Goal: Task Accomplishment & Management: Use online tool/utility

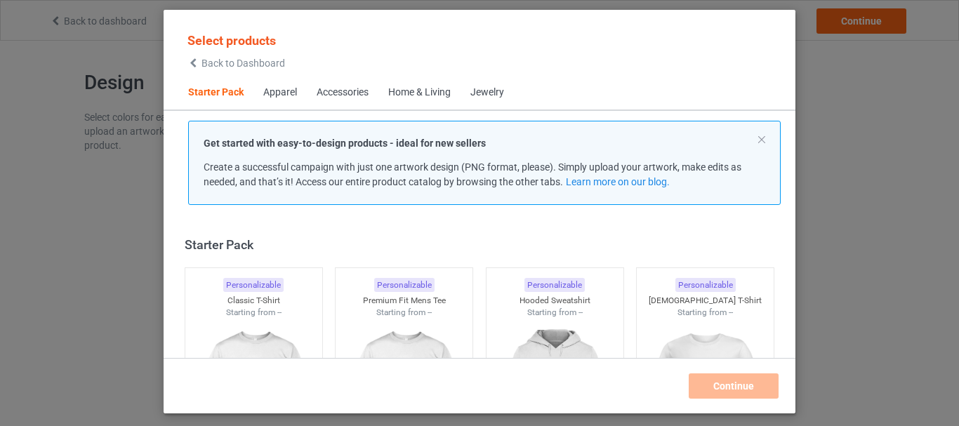
scroll to position [18, 0]
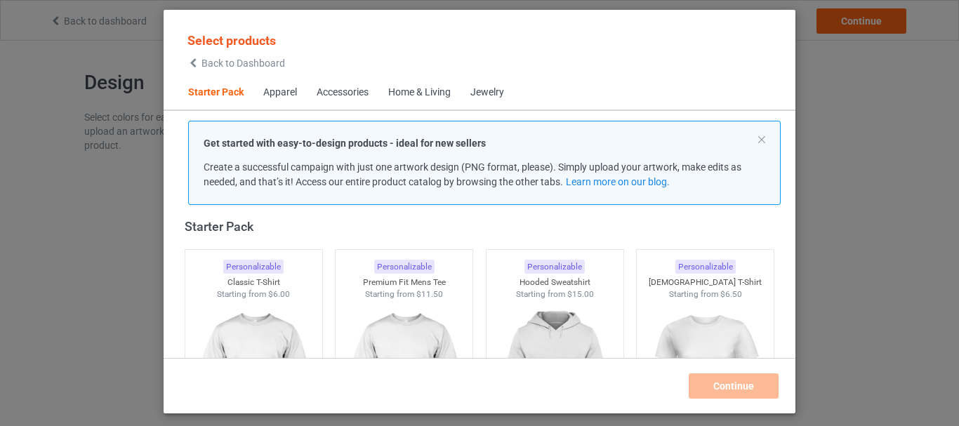
click at [408, 90] on div "Home & Living" at bounding box center [419, 93] width 62 height 14
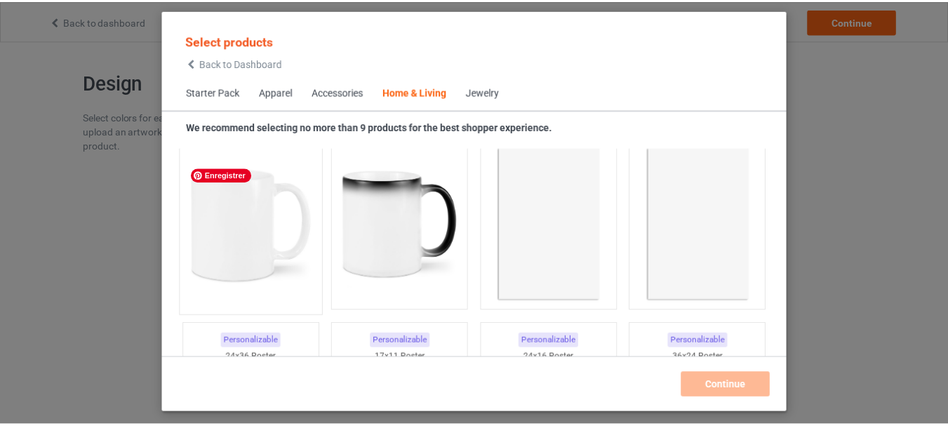
scroll to position [6412, 0]
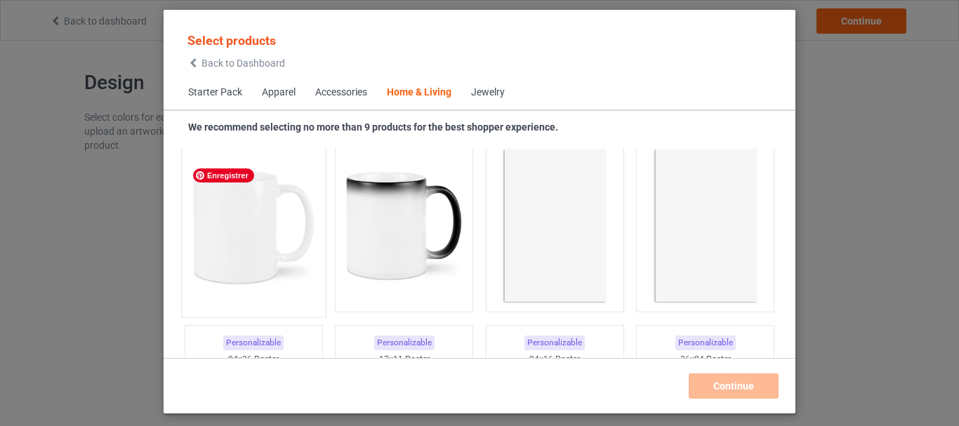
click at [233, 228] on img at bounding box center [253, 227] width 132 height 165
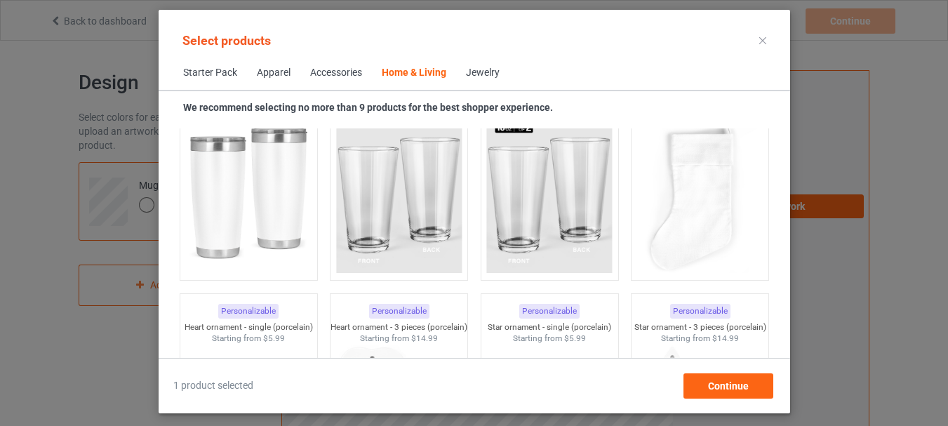
scroll to position [10530, 0]
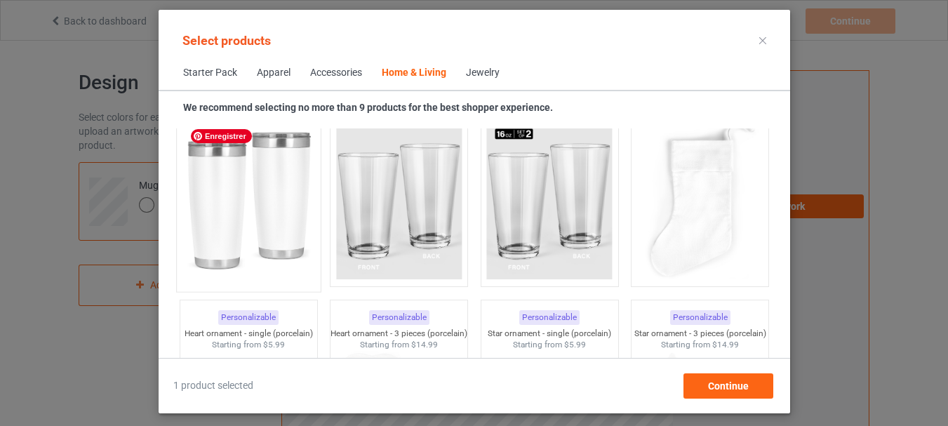
click at [232, 228] on img at bounding box center [248, 201] width 132 height 165
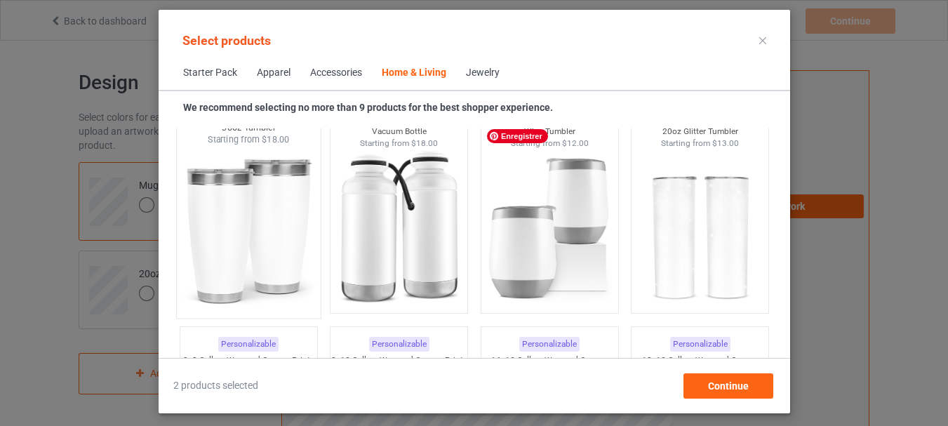
scroll to position [11873, 0]
click at [215, 234] on img at bounding box center [248, 229] width 132 height 165
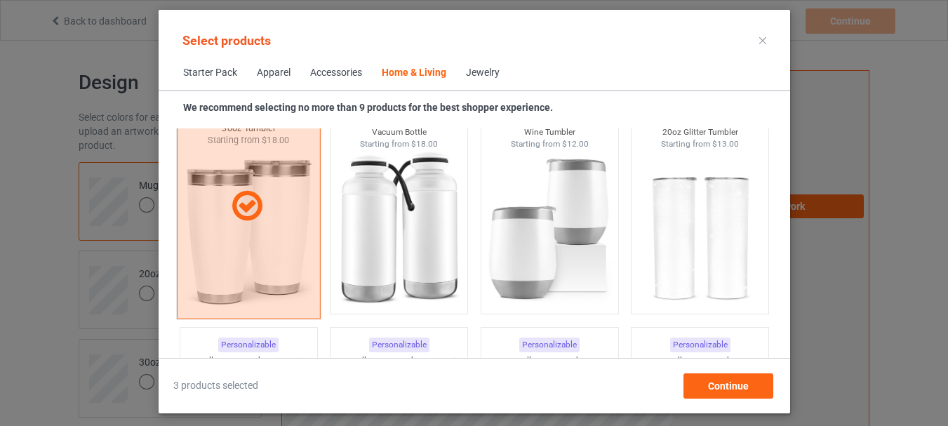
click at [215, 234] on div at bounding box center [248, 206] width 144 height 225
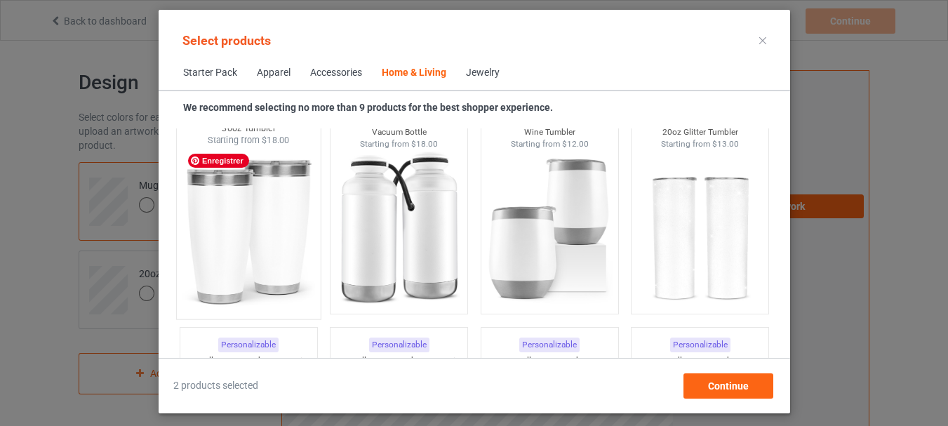
click at [215, 234] on img at bounding box center [248, 229] width 132 height 165
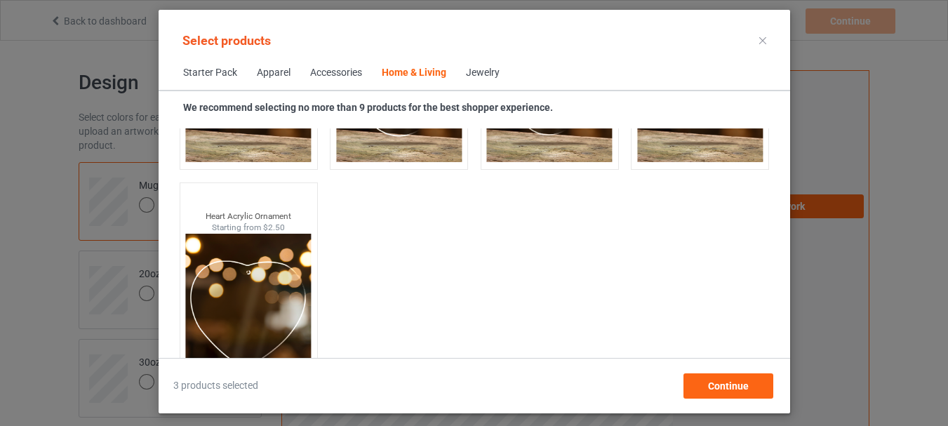
scroll to position [15263, 0]
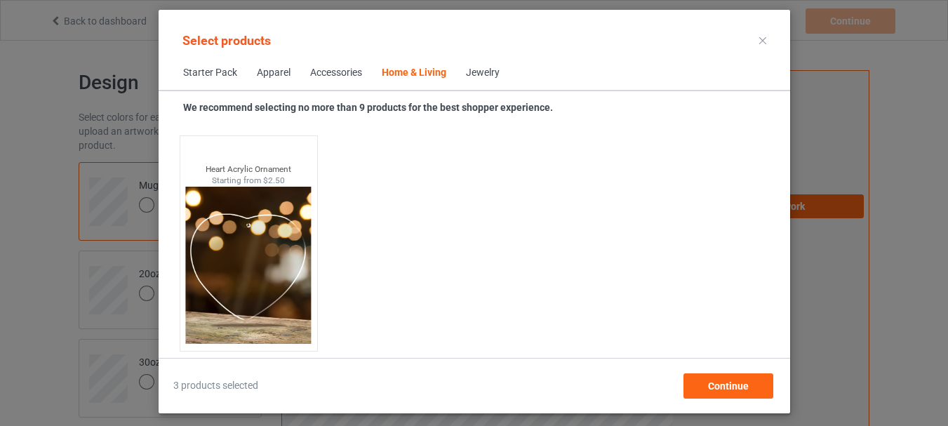
click at [720, 407] on div "Select products Starter Pack Apparel Accessories Home & Living Jewelry We recom…" at bounding box center [475, 212] width 632 height 404
click at [726, 397] on div "Continue" at bounding box center [728, 385] width 90 height 25
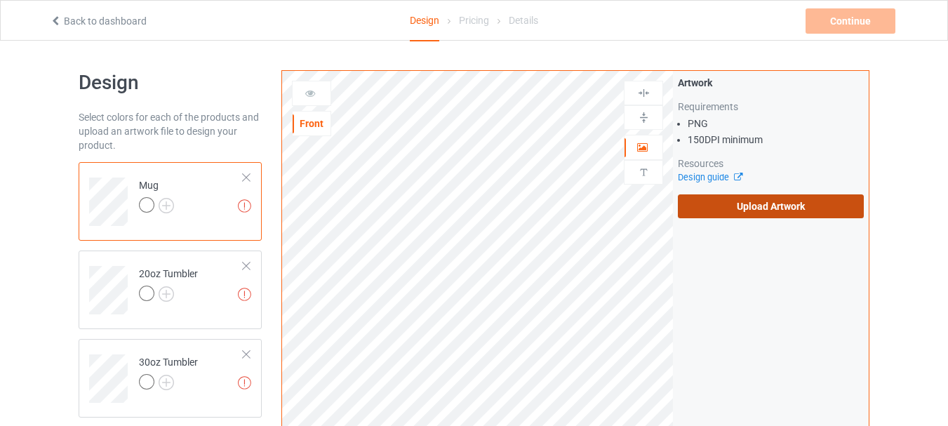
click at [709, 215] on label "Upload Artwork" at bounding box center [771, 206] width 186 height 24
click at [0, 0] on input "Upload Artwork" at bounding box center [0, 0] width 0 height 0
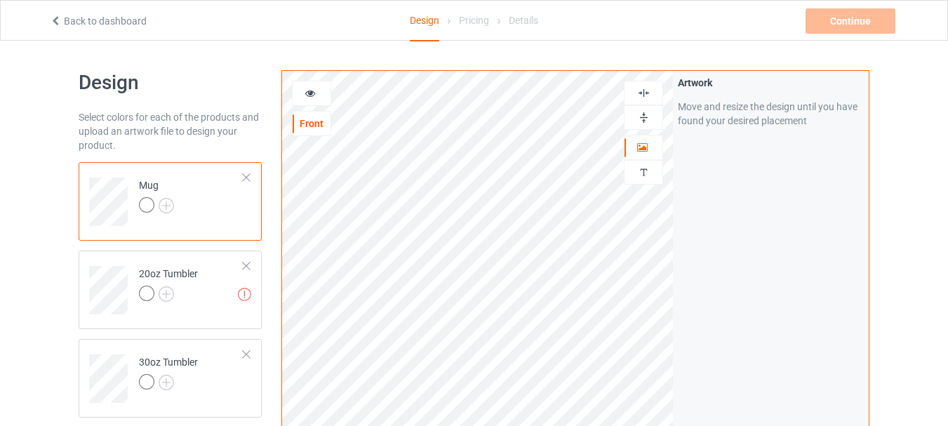
click at [317, 98] on div at bounding box center [312, 93] width 38 height 14
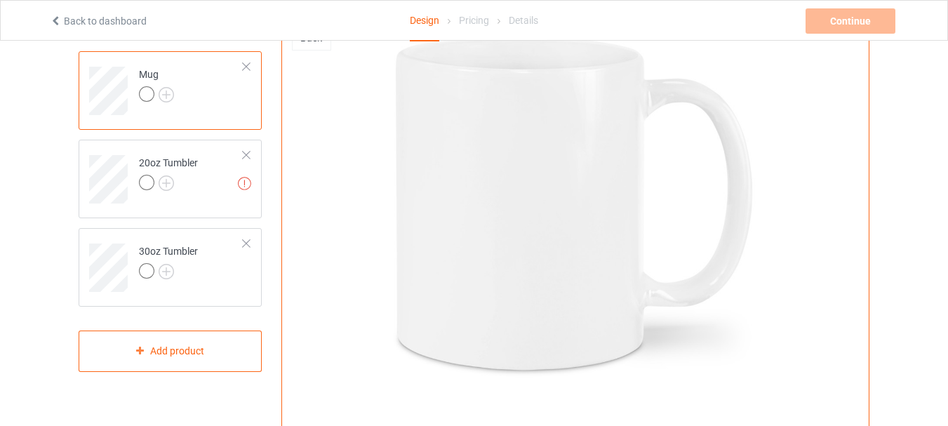
scroll to position [110, 0]
click at [183, 182] on div at bounding box center [168, 185] width 59 height 20
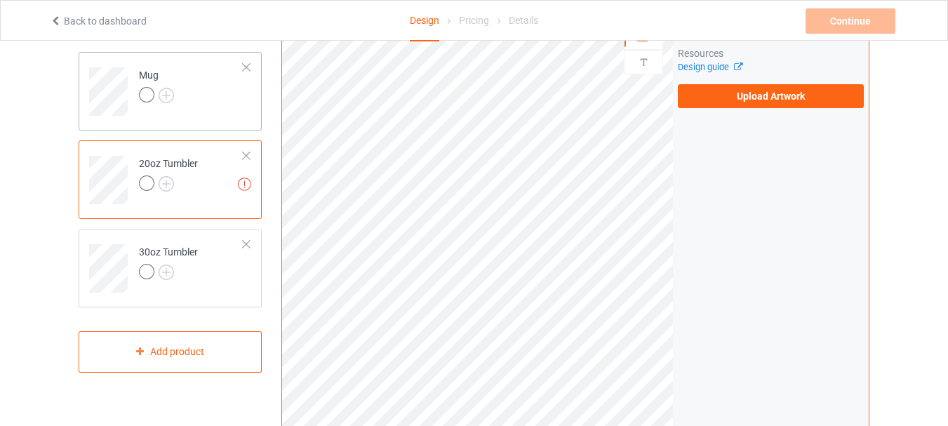
click at [211, 120] on div "Mug" at bounding box center [170, 91] width 183 height 79
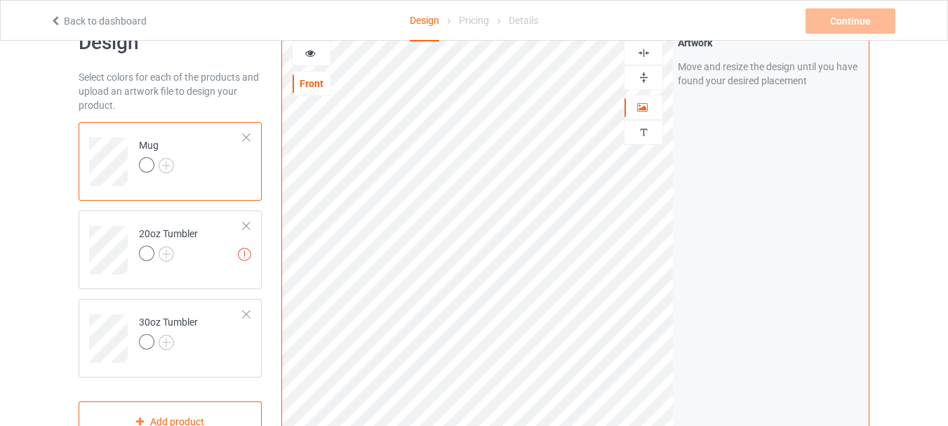
scroll to position [25, 0]
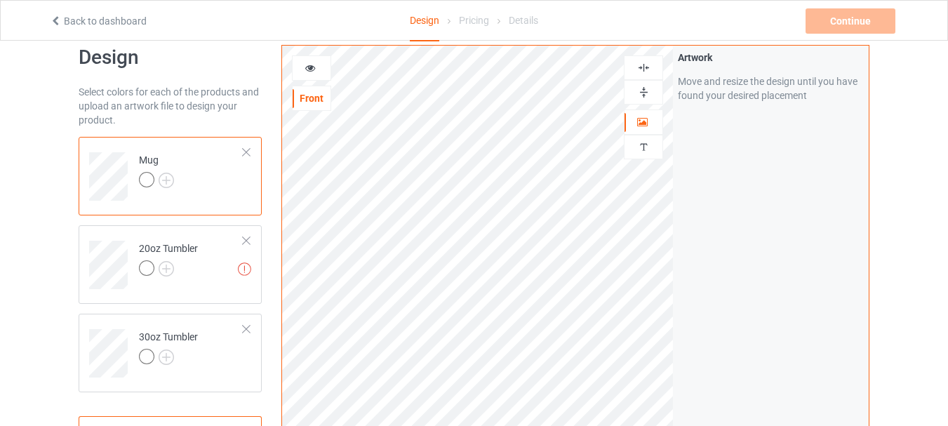
click at [305, 62] on icon at bounding box center [311, 66] width 12 height 10
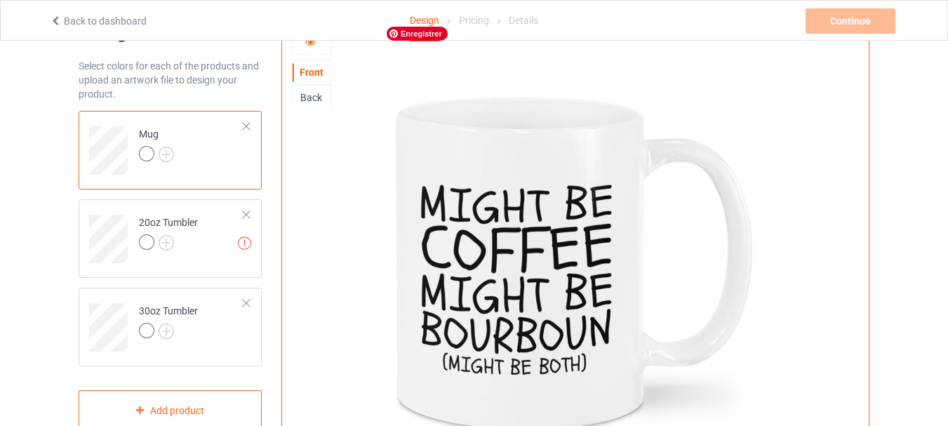
scroll to position [27, 0]
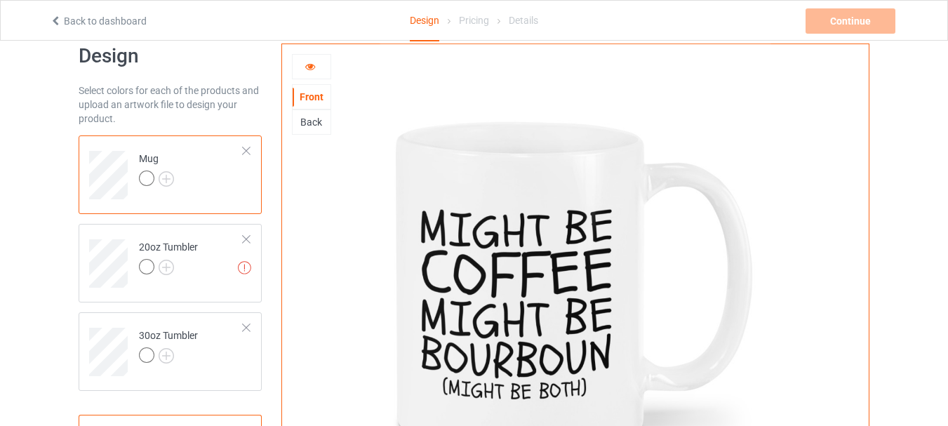
click at [312, 73] on div at bounding box center [312, 67] width 38 height 14
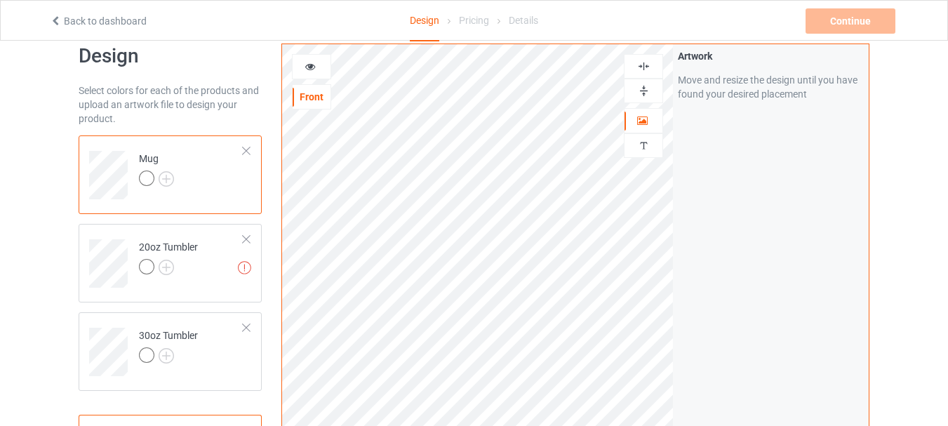
click at [316, 71] on div at bounding box center [312, 67] width 38 height 14
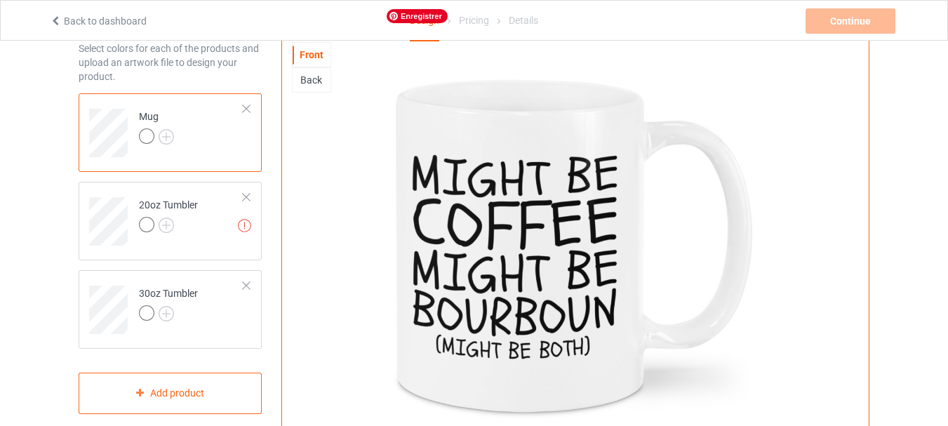
scroll to position [62, 0]
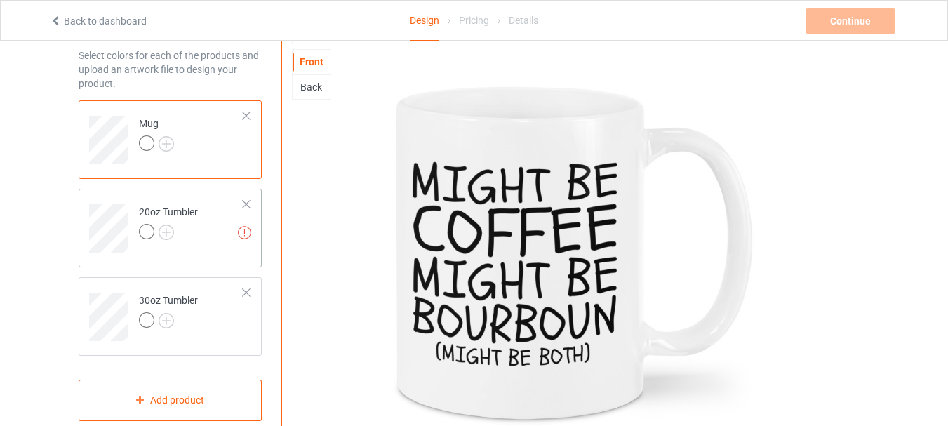
click at [206, 233] on td "Missing artworks 20oz Tumbler" at bounding box center [191, 223] width 120 height 58
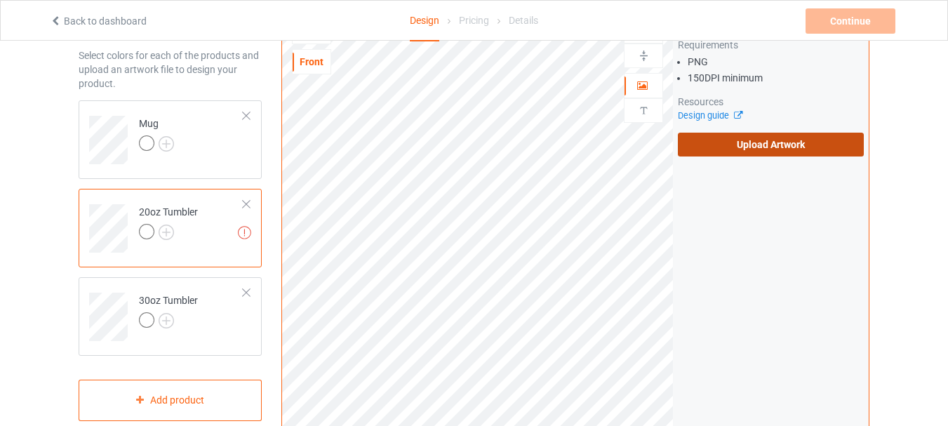
click at [738, 149] on label "Upload Artwork" at bounding box center [771, 145] width 186 height 24
click at [0, 0] on input "Upload Artwork" at bounding box center [0, 0] width 0 height 0
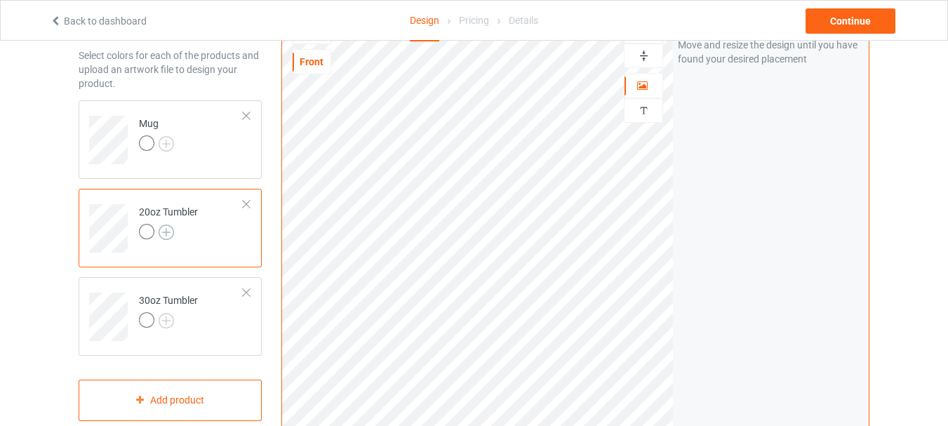
click at [164, 232] on img at bounding box center [166, 232] width 15 height 15
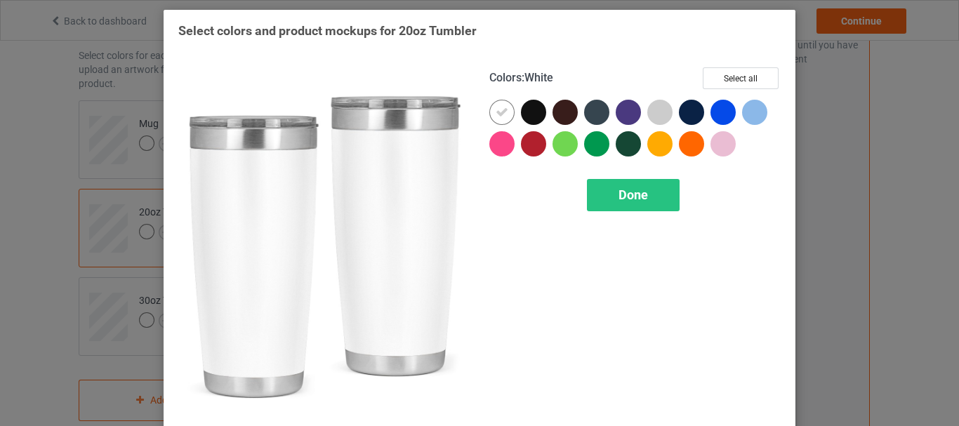
click at [499, 114] on icon at bounding box center [501, 112] width 13 height 13
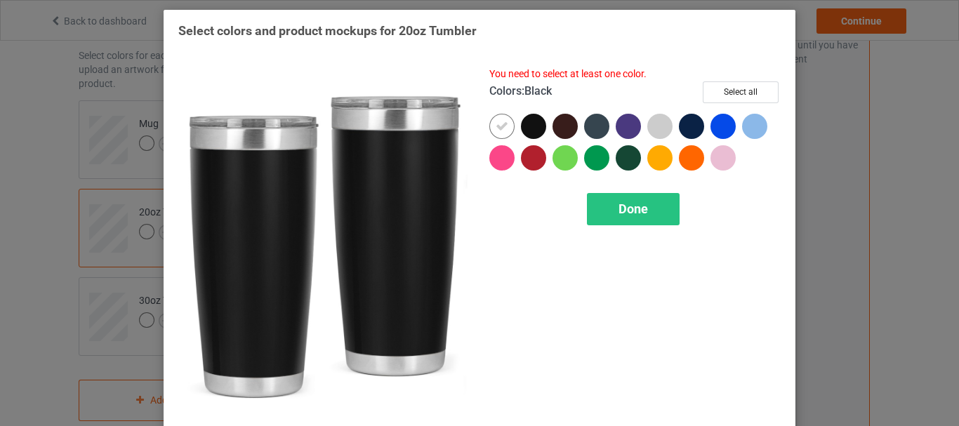
click at [530, 126] on div at bounding box center [533, 126] width 25 height 25
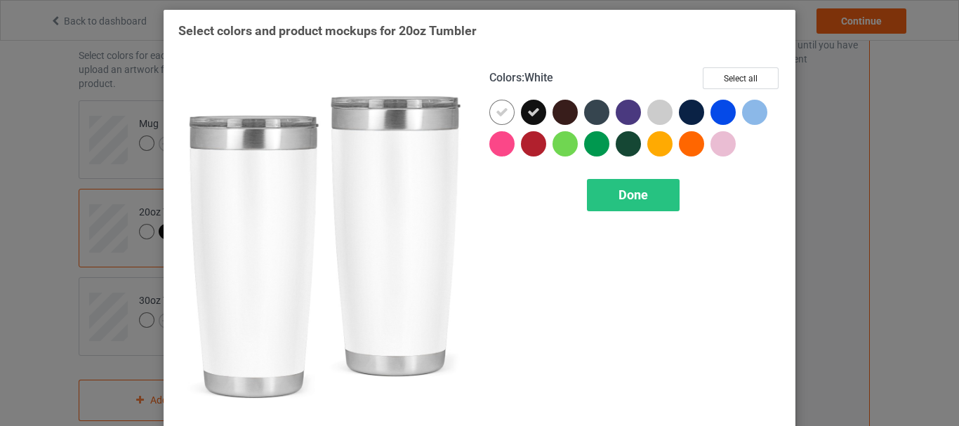
click at [498, 117] on icon at bounding box center [501, 112] width 13 height 13
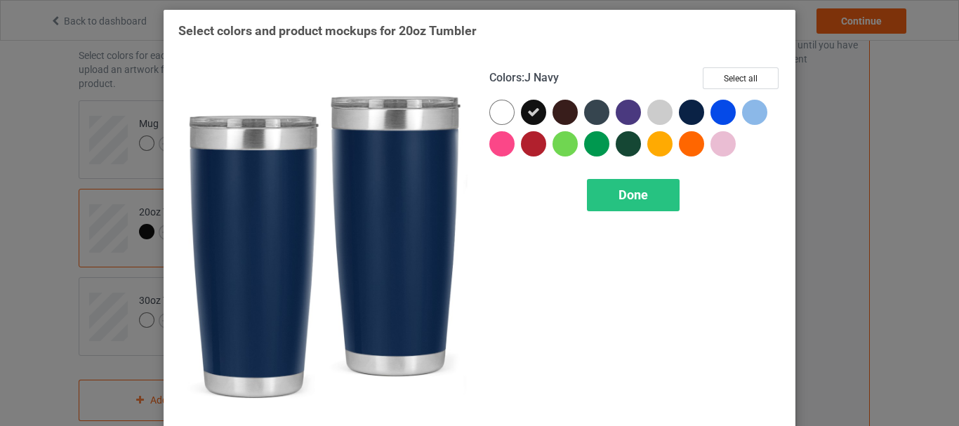
click at [685, 109] on div at bounding box center [691, 112] width 25 height 25
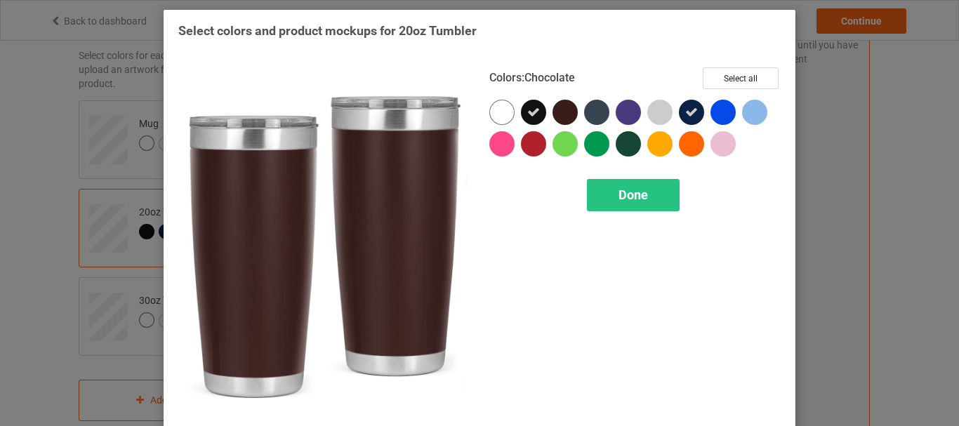
click at [561, 117] on div at bounding box center [564, 112] width 25 height 25
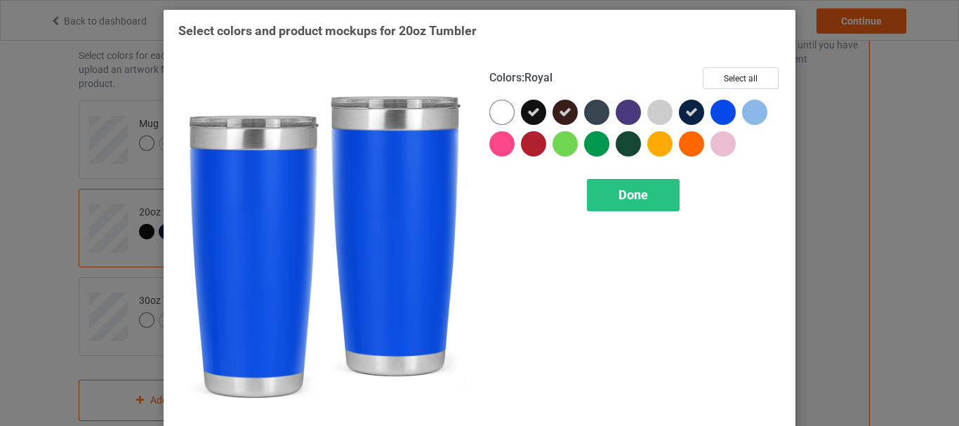
click at [719, 111] on div at bounding box center [722, 112] width 25 height 25
click at [719, 111] on icon at bounding box center [723, 112] width 13 height 13
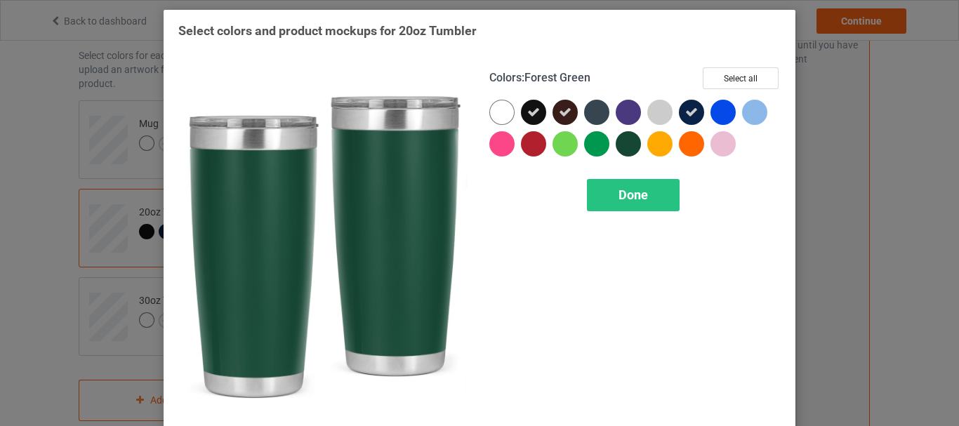
click at [622, 145] on div at bounding box center [627, 143] width 25 height 25
click at [623, 192] on span "Done" at bounding box center [632, 194] width 29 height 15
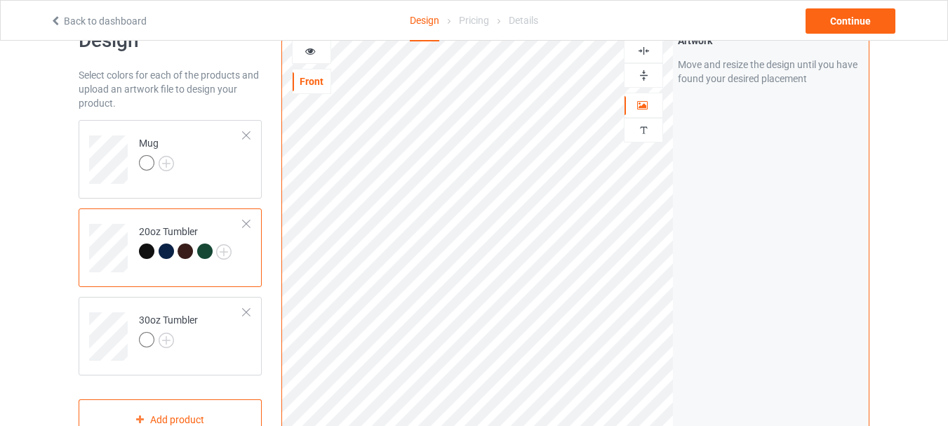
scroll to position [41, 0]
click at [307, 53] on icon at bounding box center [311, 51] width 12 height 10
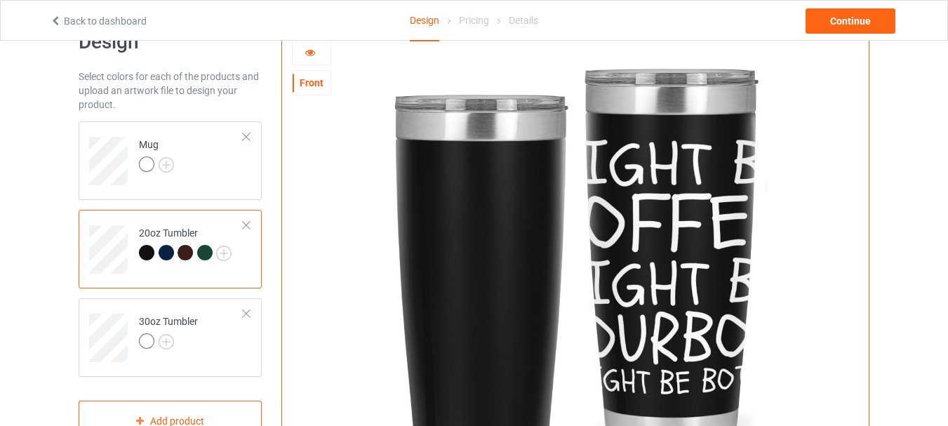
click at [315, 57] on div at bounding box center [312, 53] width 38 height 14
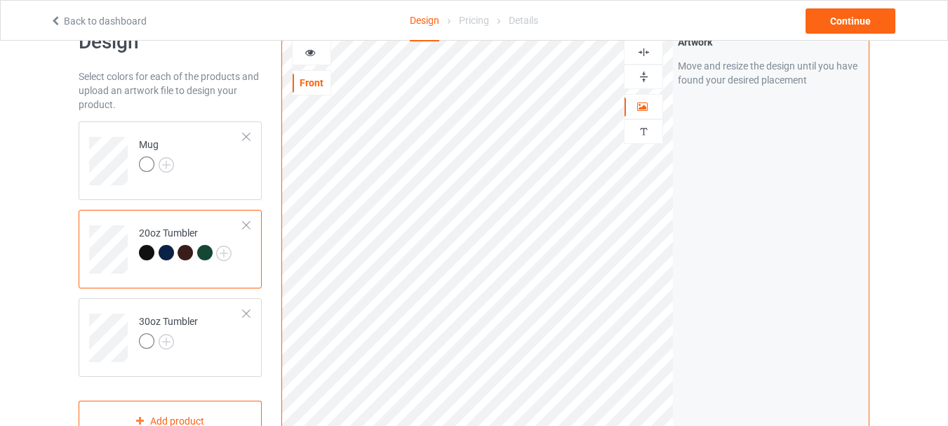
click at [313, 55] on icon at bounding box center [311, 51] width 12 height 10
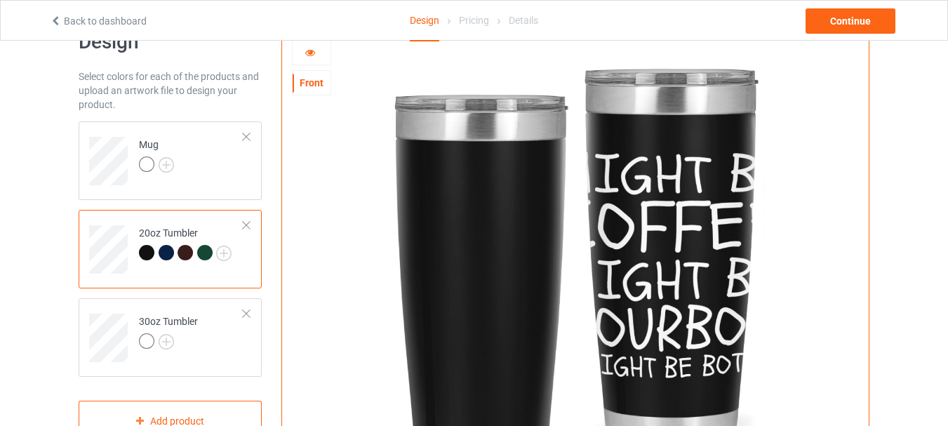
click at [313, 55] on icon at bounding box center [311, 51] width 12 height 10
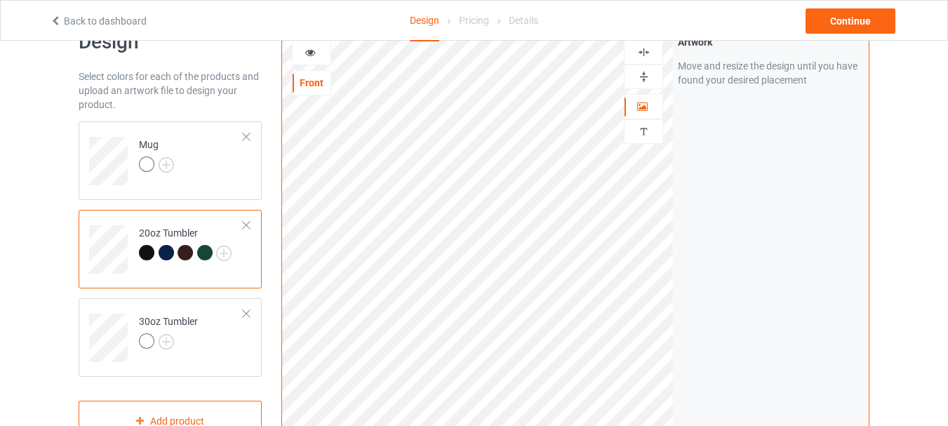
click at [299, 47] on div at bounding box center [312, 53] width 38 height 14
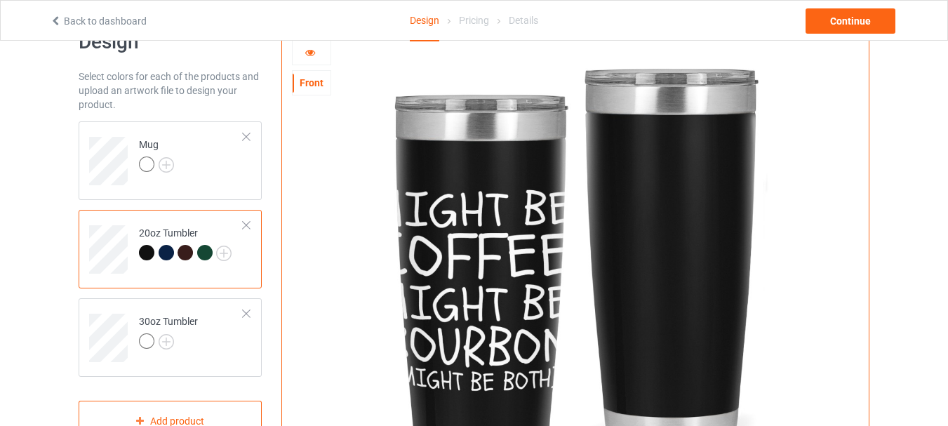
click at [317, 56] on div at bounding box center [312, 53] width 38 height 14
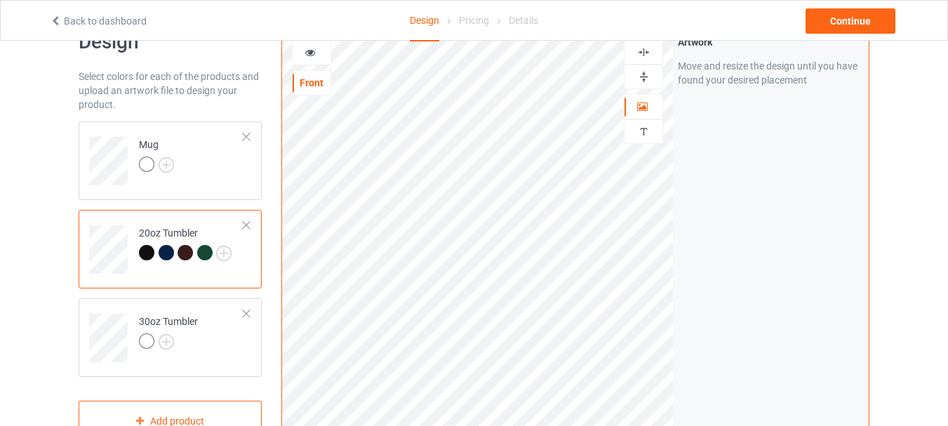
click at [310, 46] on icon at bounding box center [311, 51] width 12 height 10
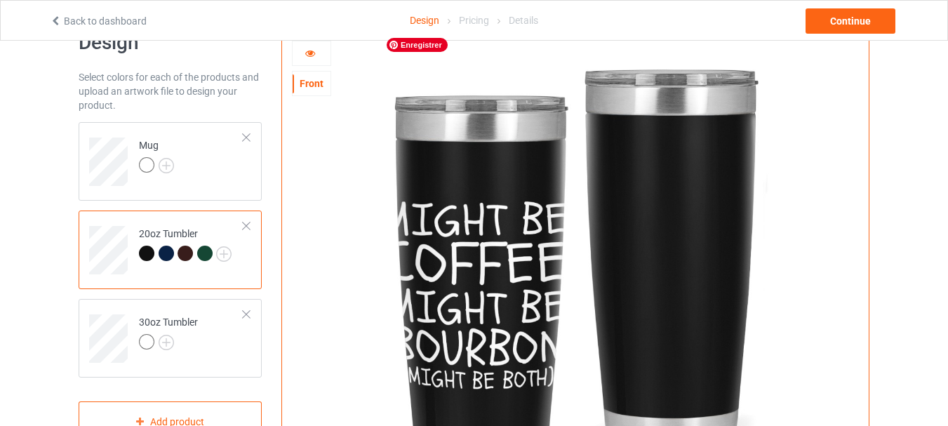
scroll to position [29, 0]
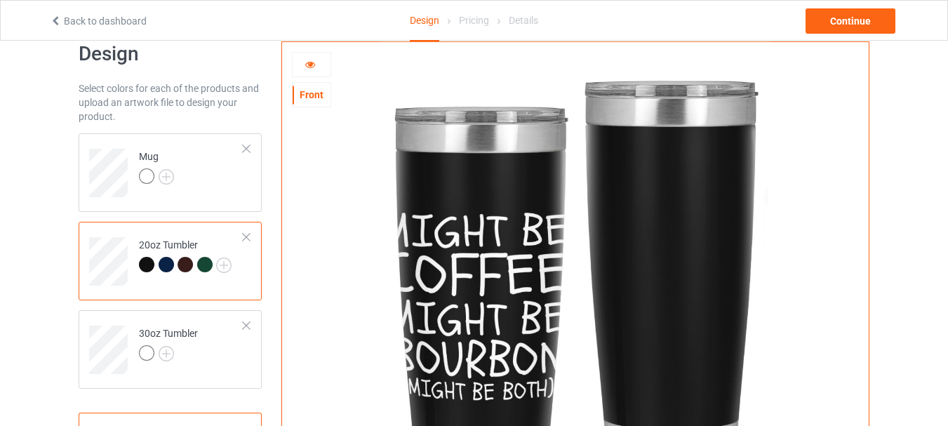
click at [308, 62] on icon at bounding box center [311, 63] width 12 height 10
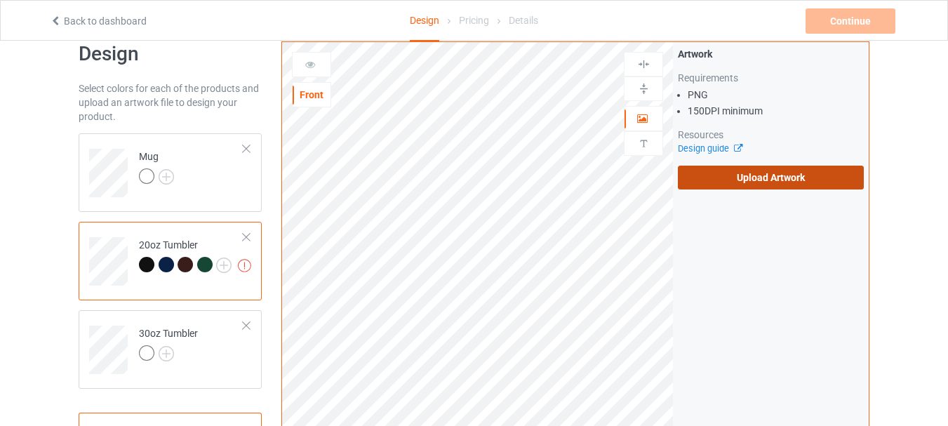
click at [773, 186] on label "Upload Artwork" at bounding box center [771, 178] width 186 height 24
click at [0, 0] on input "Upload Artwork" at bounding box center [0, 0] width 0 height 0
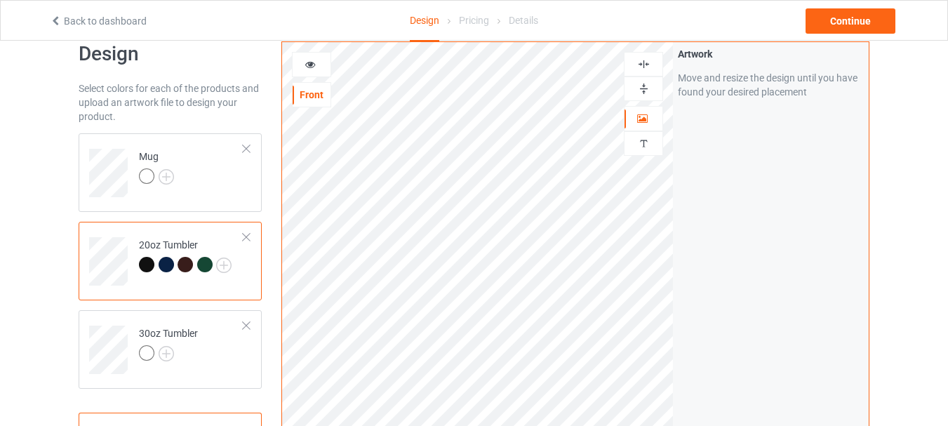
click at [303, 65] on div at bounding box center [312, 65] width 38 height 14
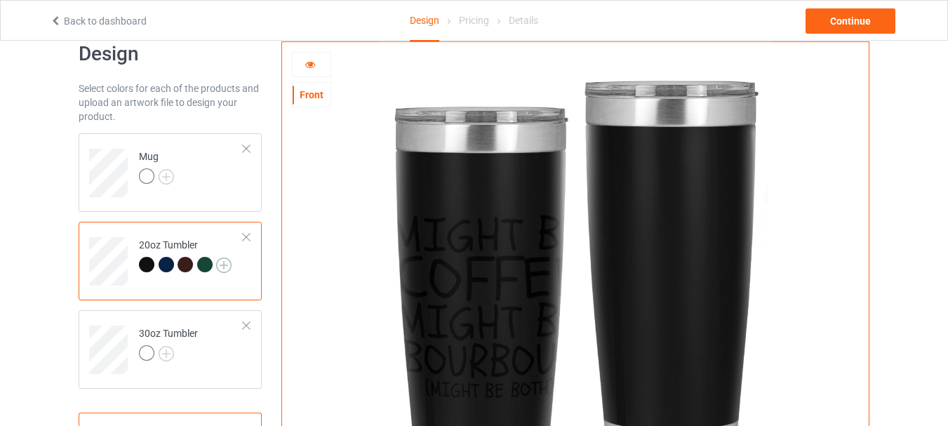
click at [220, 263] on img at bounding box center [223, 265] width 15 height 15
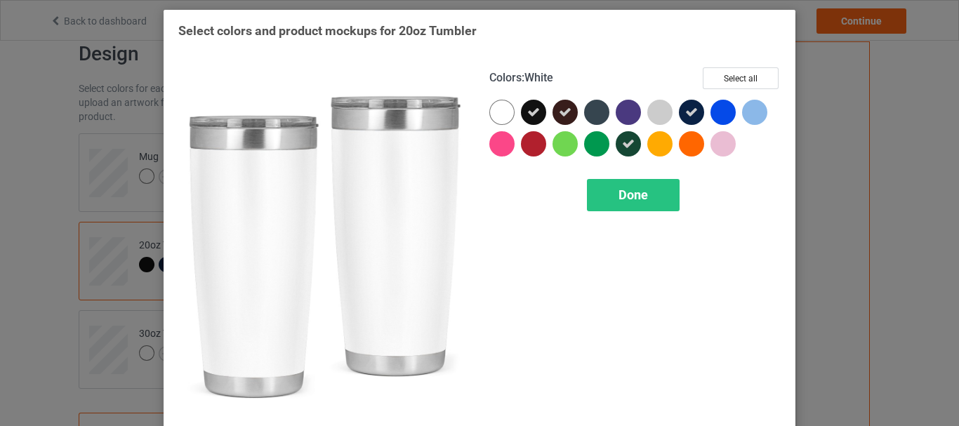
click at [489, 112] on div at bounding box center [501, 112] width 25 height 25
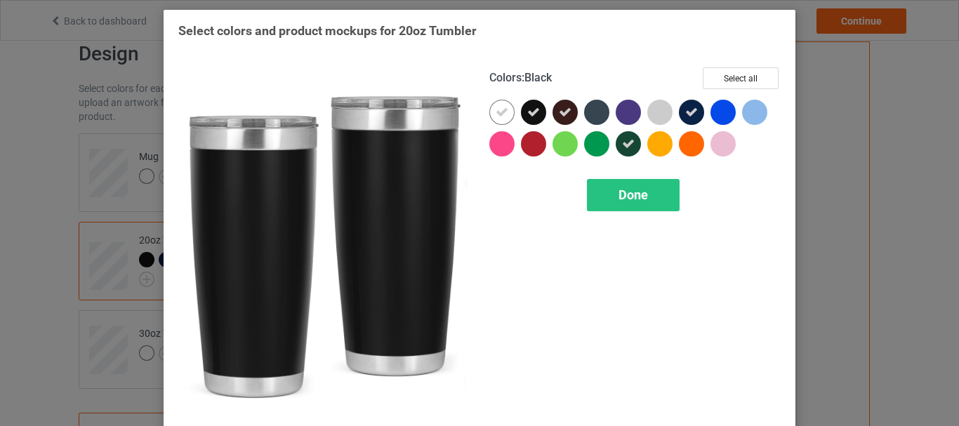
click at [527, 112] on icon at bounding box center [533, 112] width 13 height 13
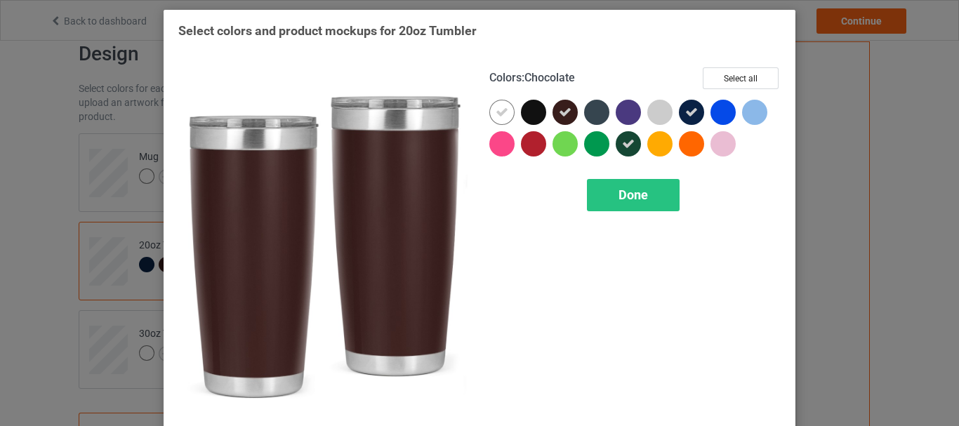
click at [559, 109] on icon at bounding box center [565, 112] width 13 height 13
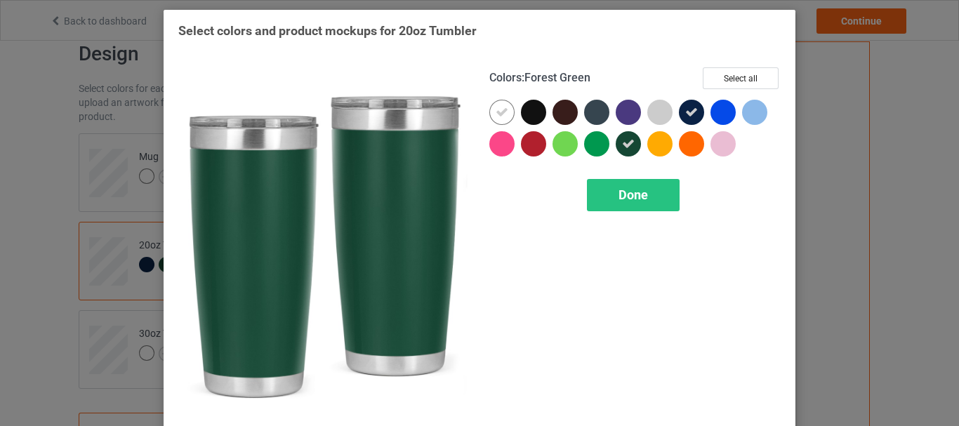
click at [622, 145] on icon at bounding box center [628, 144] width 13 height 13
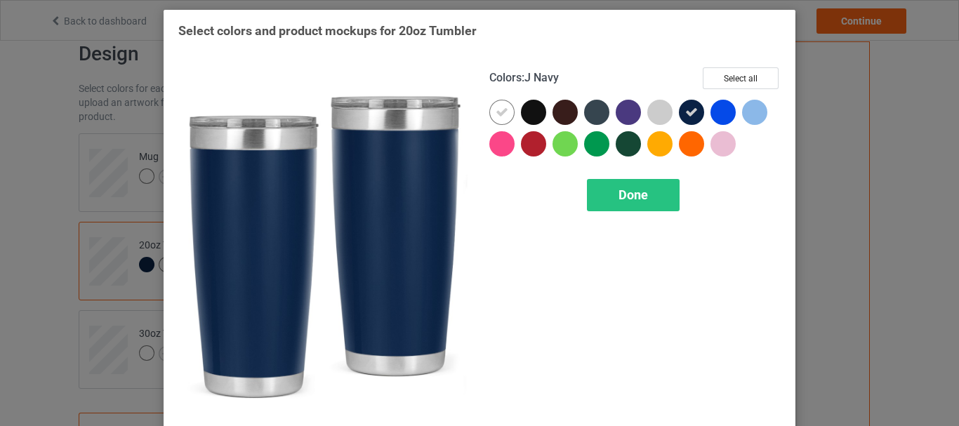
click at [686, 109] on icon at bounding box center [691, 112] width 13 height 13
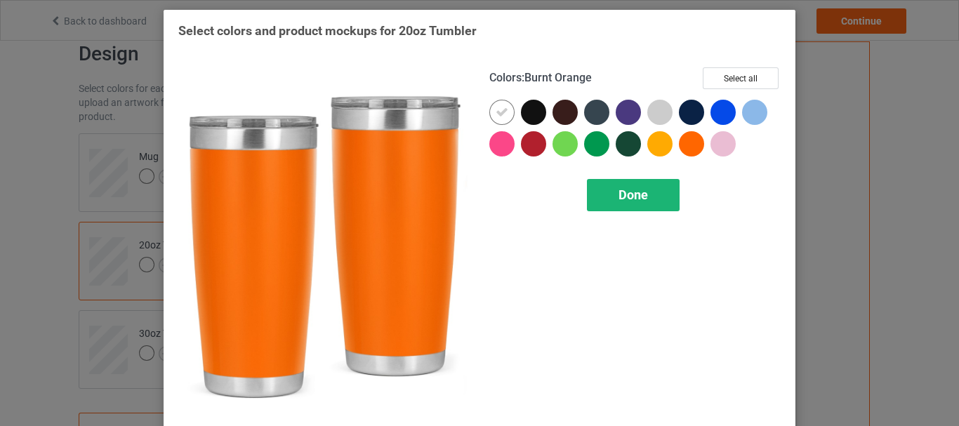
click at [620, 202] on span "Done" at bounding box center [632, 194] width 29 height 15
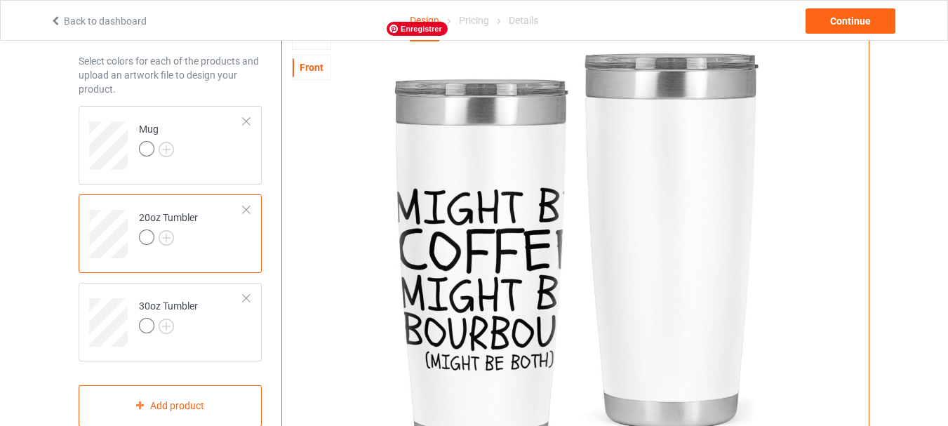
scroll to position [53, 0]
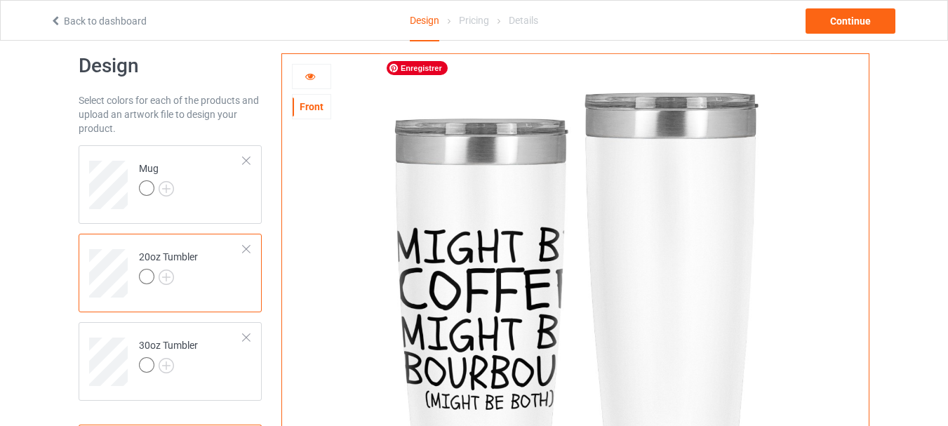
click at [436, 149] on img at bounding box center [575, 298] width 391 height 488
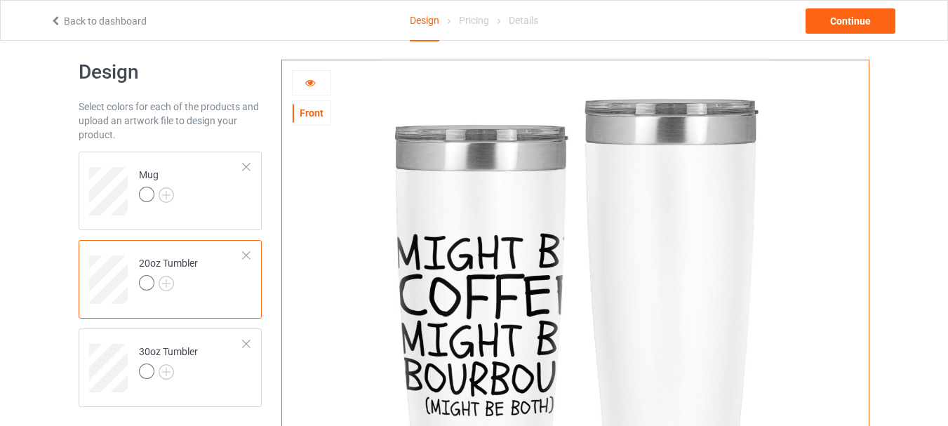
click at [306, 88] on div at bounding box center [312, 83] width 38 height 14
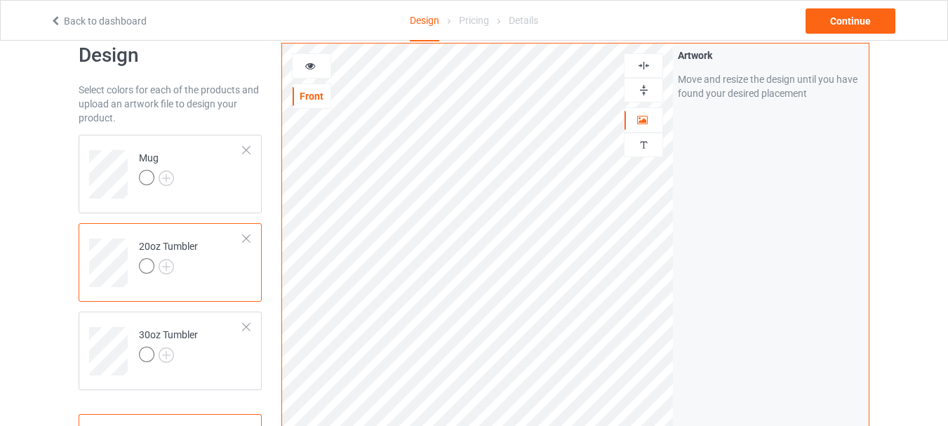
scroll to position [23, 0]
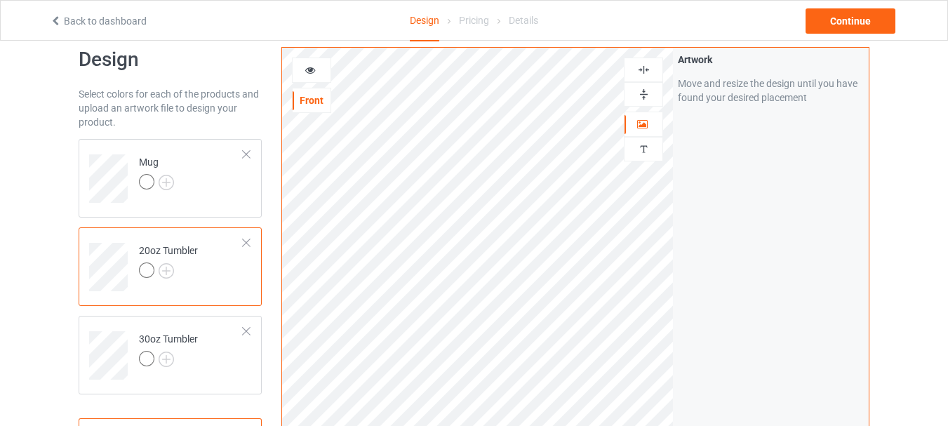
click at [302, 72] on div at bounding box center [312, 70] width 38 height 14
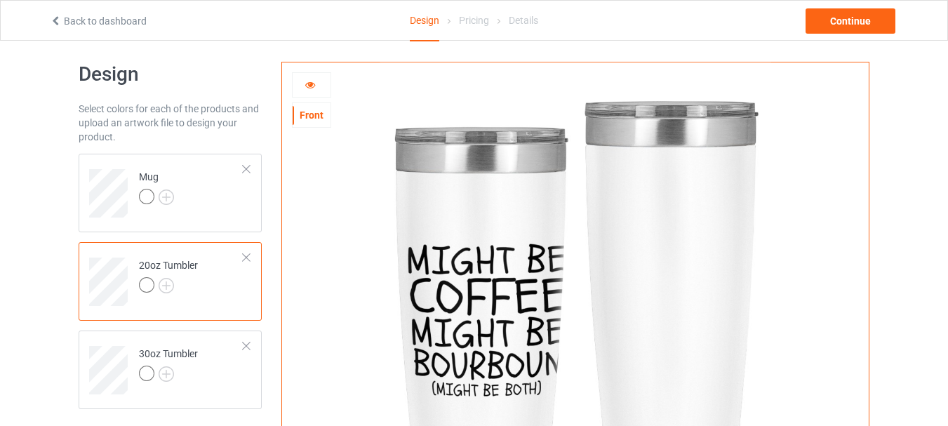
scroll to position [0, 0]
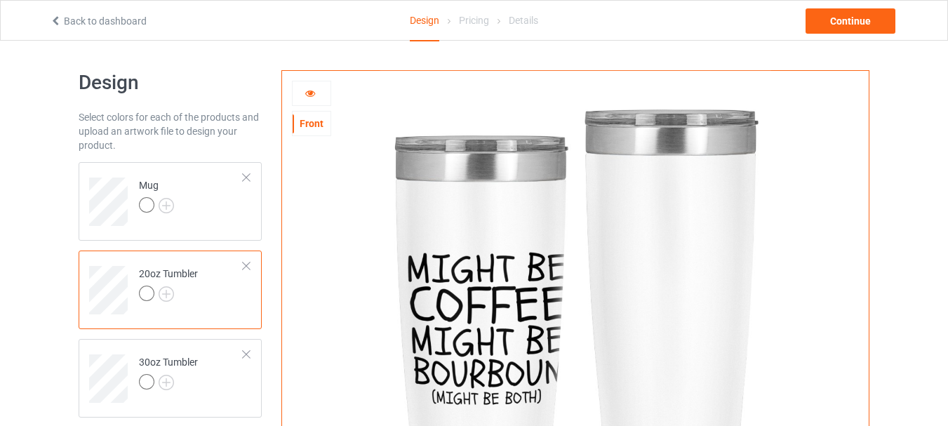
click at [307, 95] on icon at bounding box center [311, 91] width 12 height 10
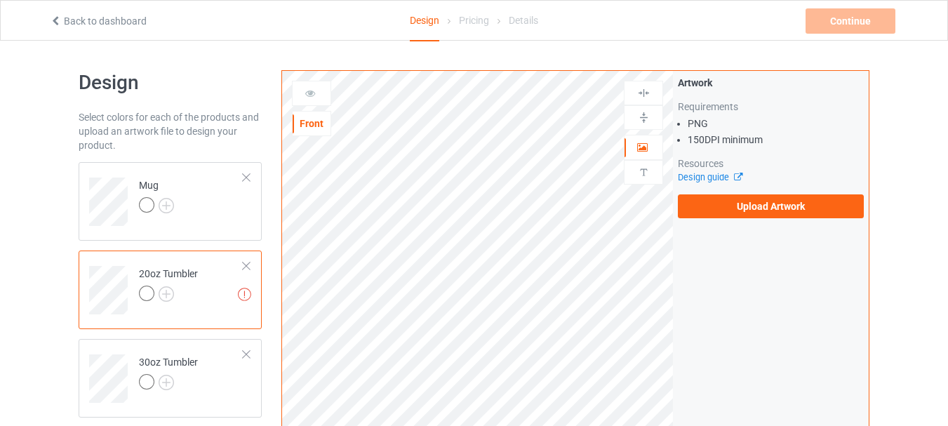
scroll to position [62, 0]
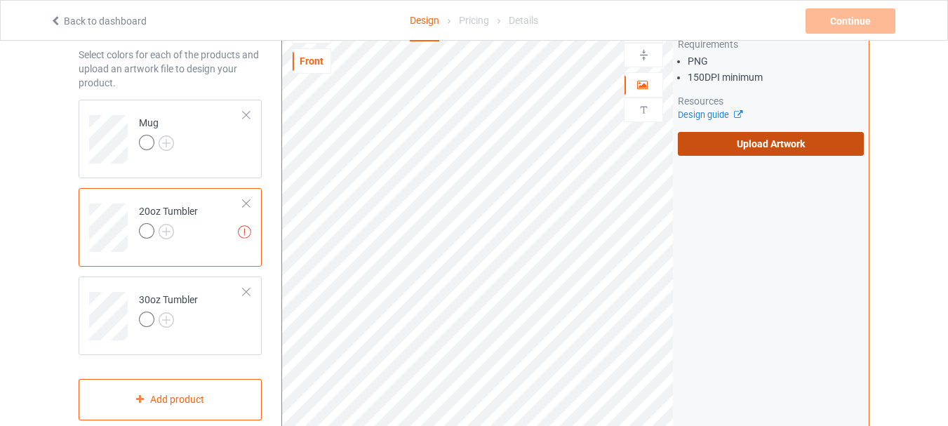
click at [750, 147] on label "Upload Artwork" at bounding box center [771, 144] width 186 height 24
click at [0, 0] on input "Upload Artwork" at bounding box center [0, 0] width 0 height 0
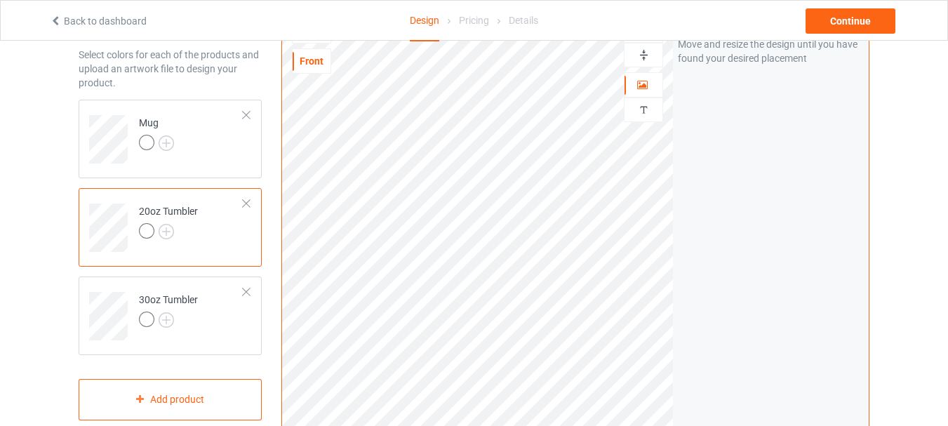
scroll to position [0, 0]
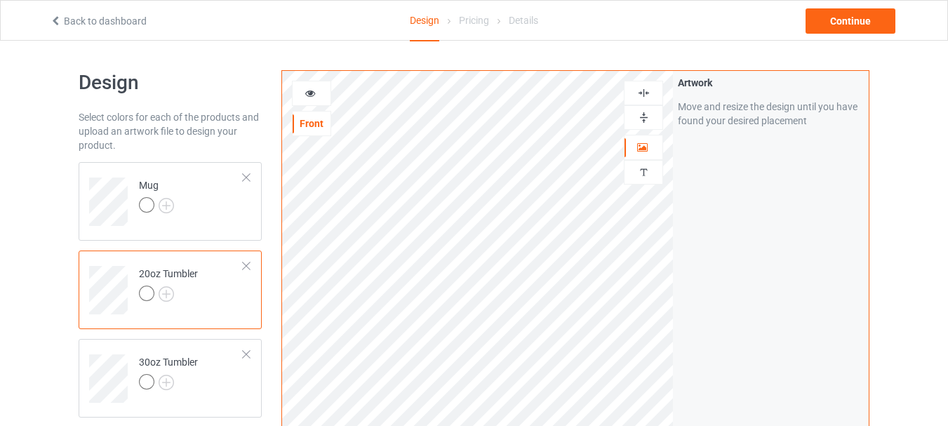
click at [307, 91] on icon at bounding box center [311, 91] width 12 height 10
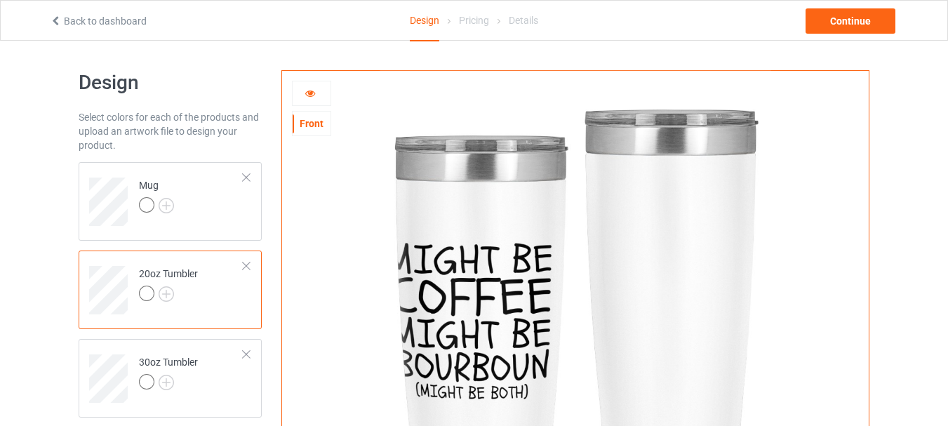
click at [302, 91] on div at bounding box center [312, 93] width 38 height 14
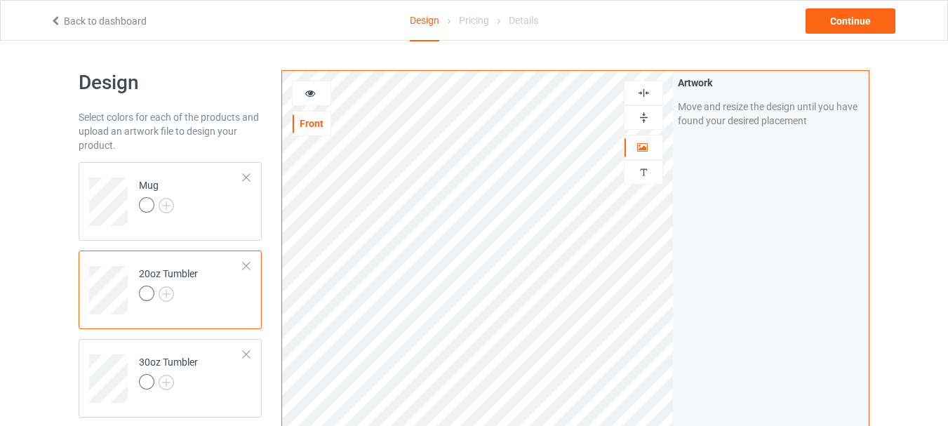
click at [309, 93] on icon at bounding box center [311, 91] width 12 height 10
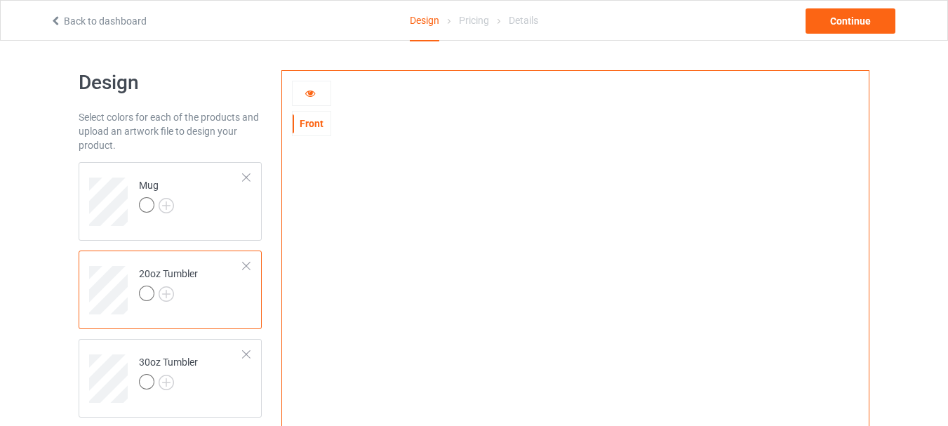
click at [308, 95] on icon at bounding box center [311, 91] width 12 height 10
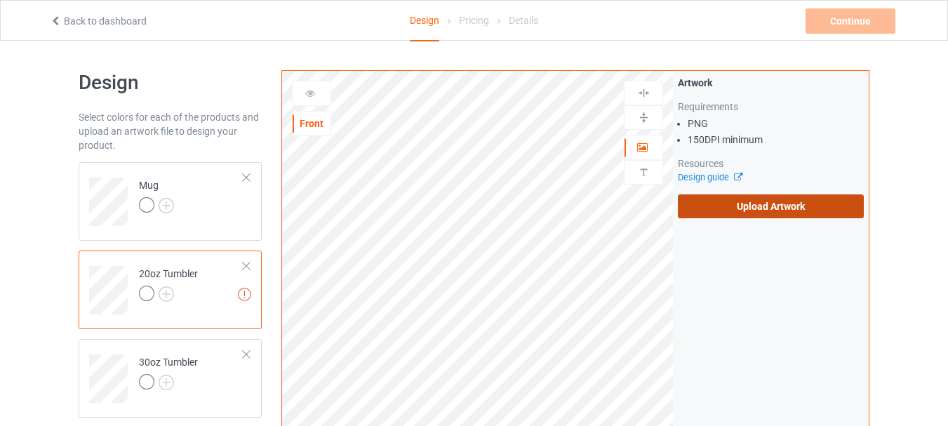
click at [724, 208] on label "Upload Artwork" at bounding box center [771, 206] width 186 height 24
click at [0, 0] on input "Upload Artwork" at bounding box center [0, 0] width 0 height 0
